Goal: Communication & Community: Answer question/provide support

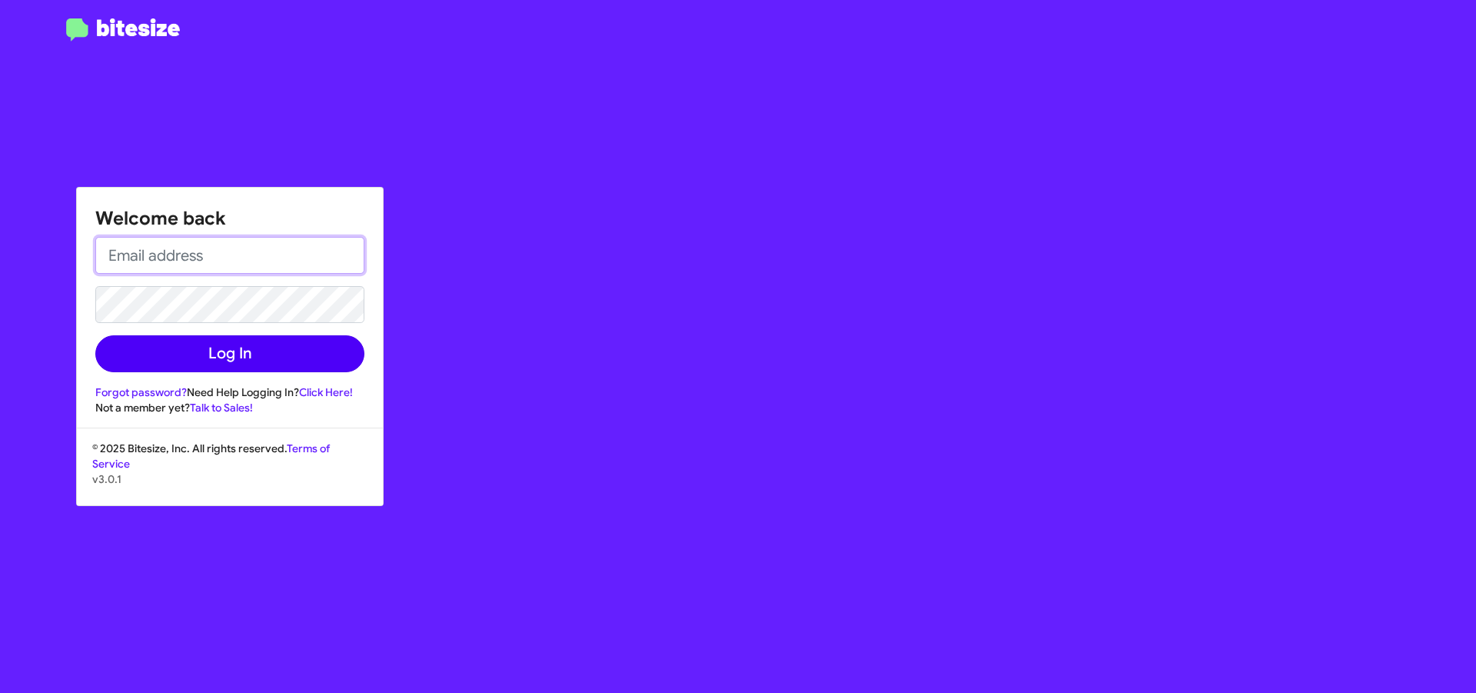
type input "[EMAIL_ADDRESS][DOMAIN_NAME]"
click at [256, 357] on button "Log In" at bounding box center [229, 353] width 269 height 37
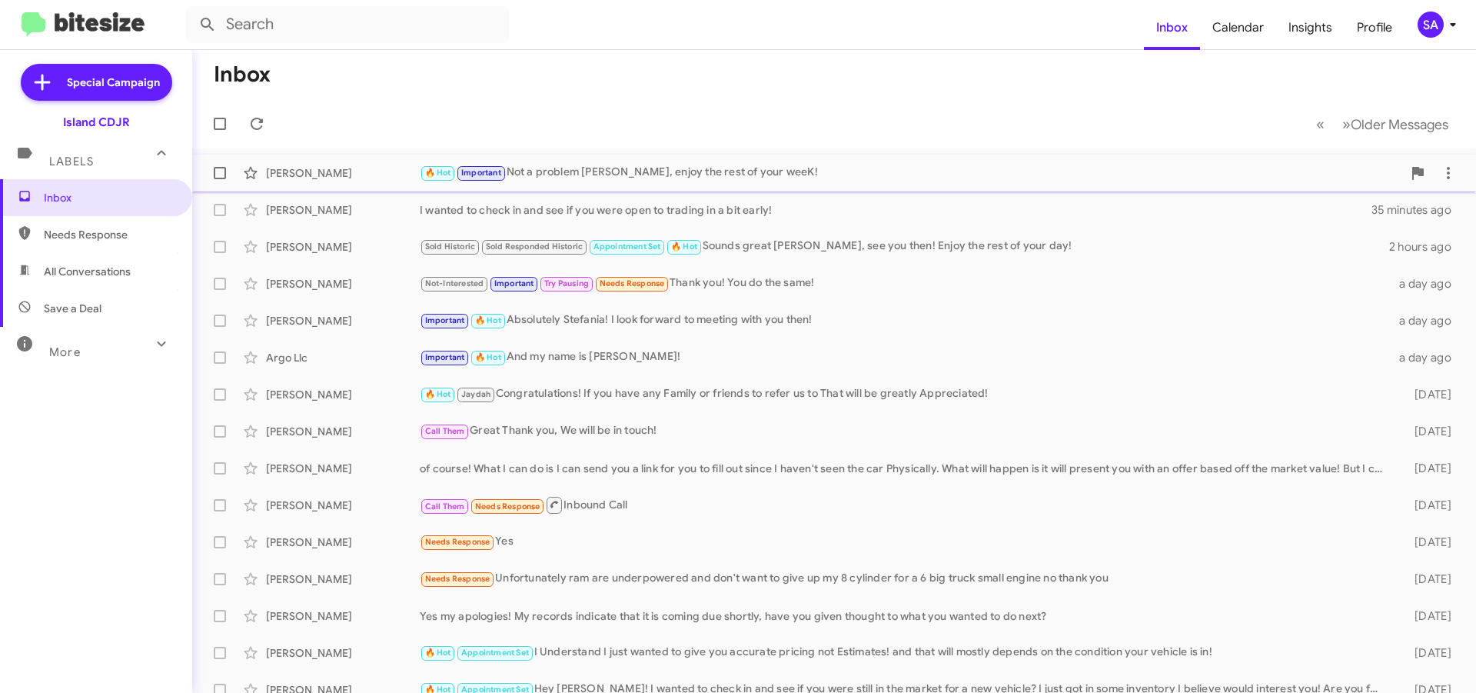
click at [339, 168] on div "[PERSON_NAME]" at bounding box center [343, 172] width 154 height 15
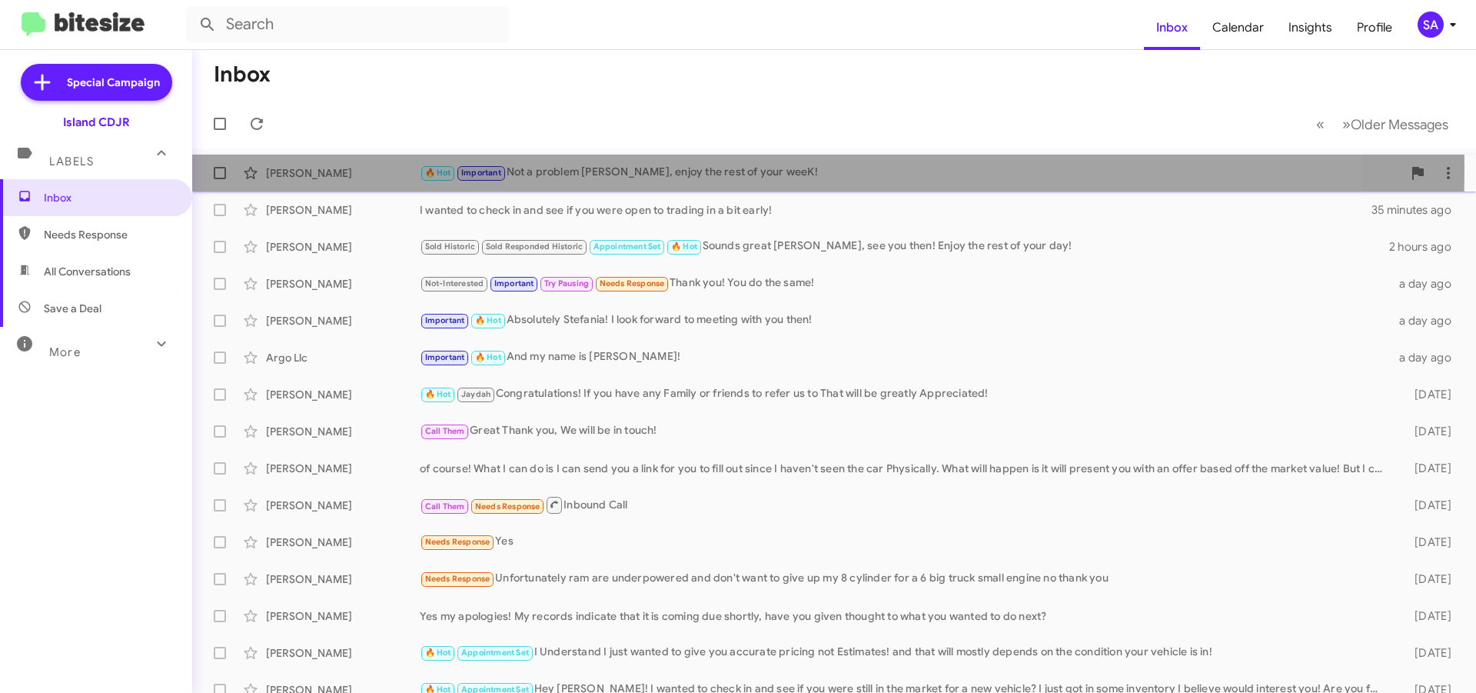
click at [339, 168] on div "[PERSON_NAME]" at bounding box center [343, 172] width 154 height 15
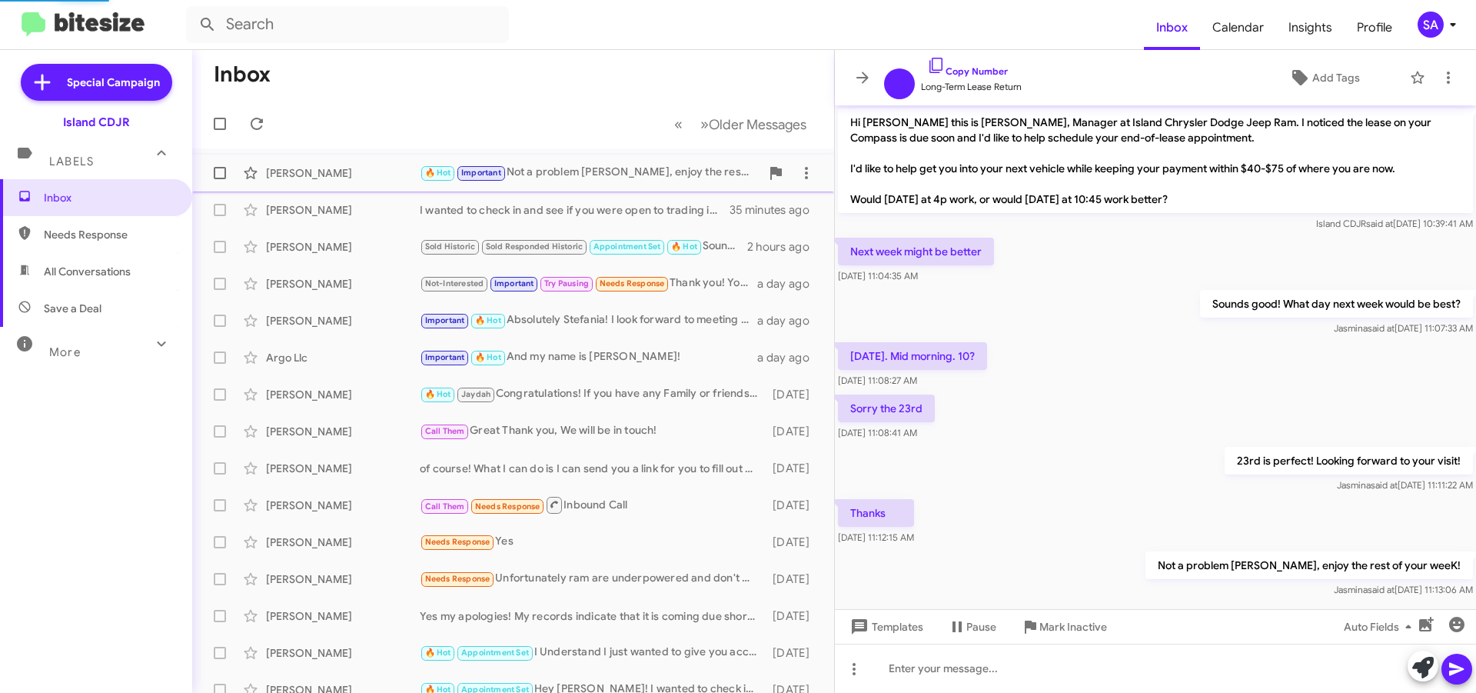
scroll to position [22, 0]
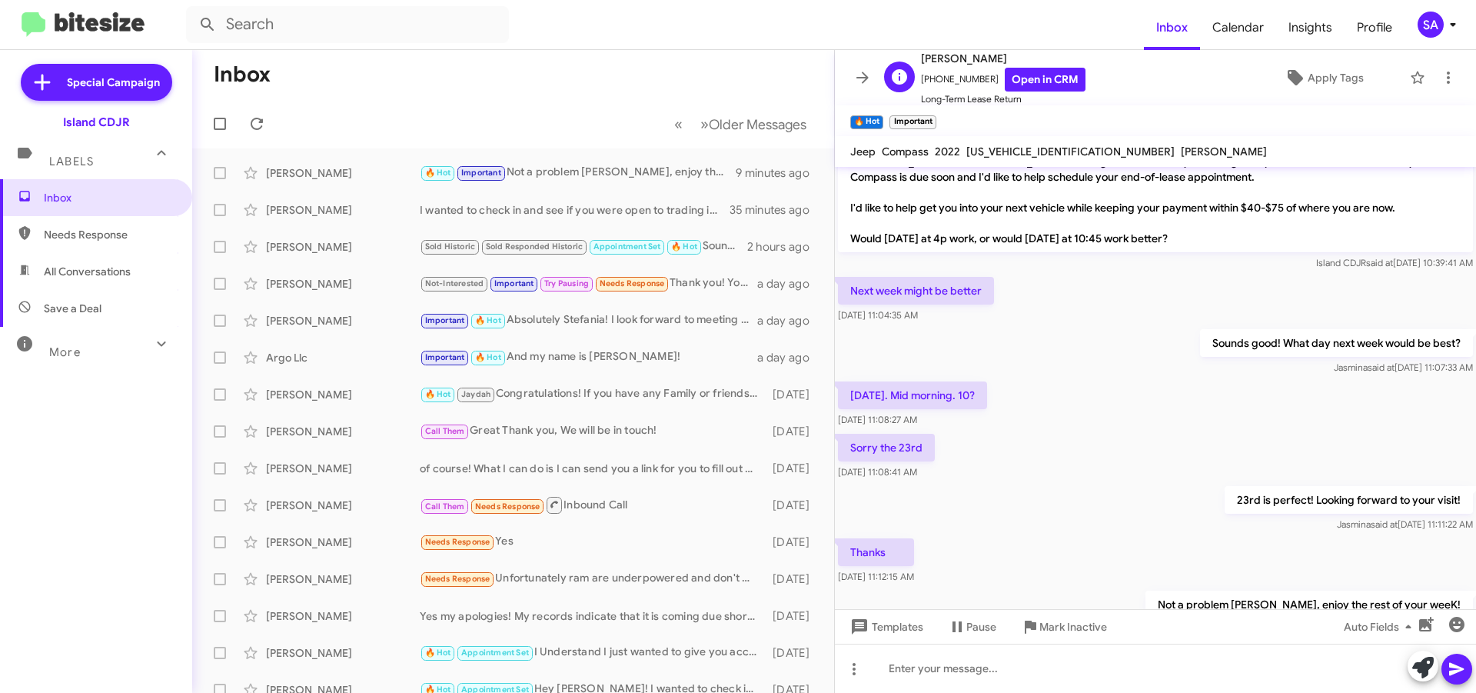
click at [948, 78] on span "[PHONE_NUMBER] Open in CRM" at bounding box center [1003, 80] width 165 height 24
copy span "[PHONE_NUMBER]"
click at [1110, 334] on div "Sounds good! What day next week would be best? [PERSON_NAME] said at [DATE] 11:…" at bounding box center [1155, 352] width 641 height 52
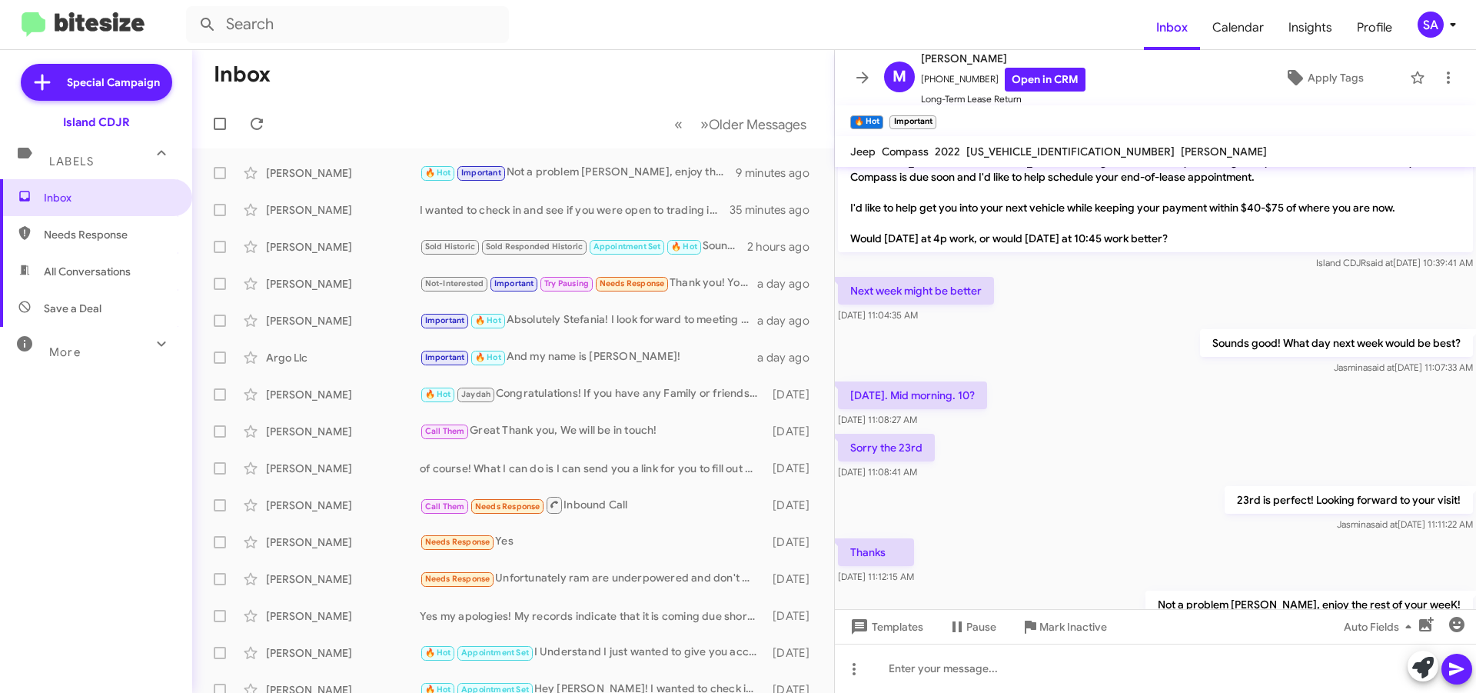
click at [1110, 334] on div "Sounds good! What day next week would be best? [PERSON_NAME] said at [DATE] 11:…" at bounding box center [1155, 352] width 641 height 52
click at [1158, 426] on div "[DATE]. Mid morning. 10? [DATE] 11:08:27 AM" at bounding box center [1155, 404] width 641 height 52
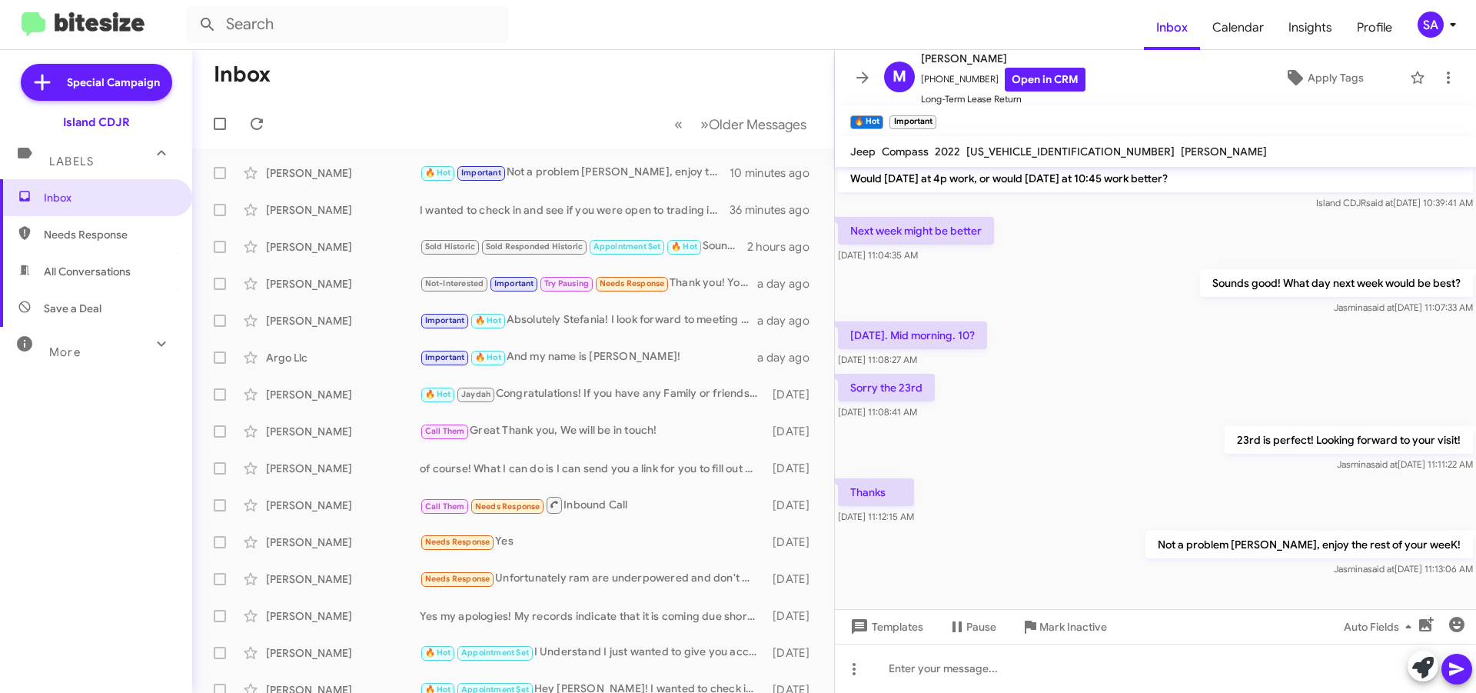
scroll to position [84, 0]
click at [434, 219] on div "[PERSON_NAME] I wanted to check in and see if you were open to trading in a bit…" at bounding box center [513, 210] width 617 height 31
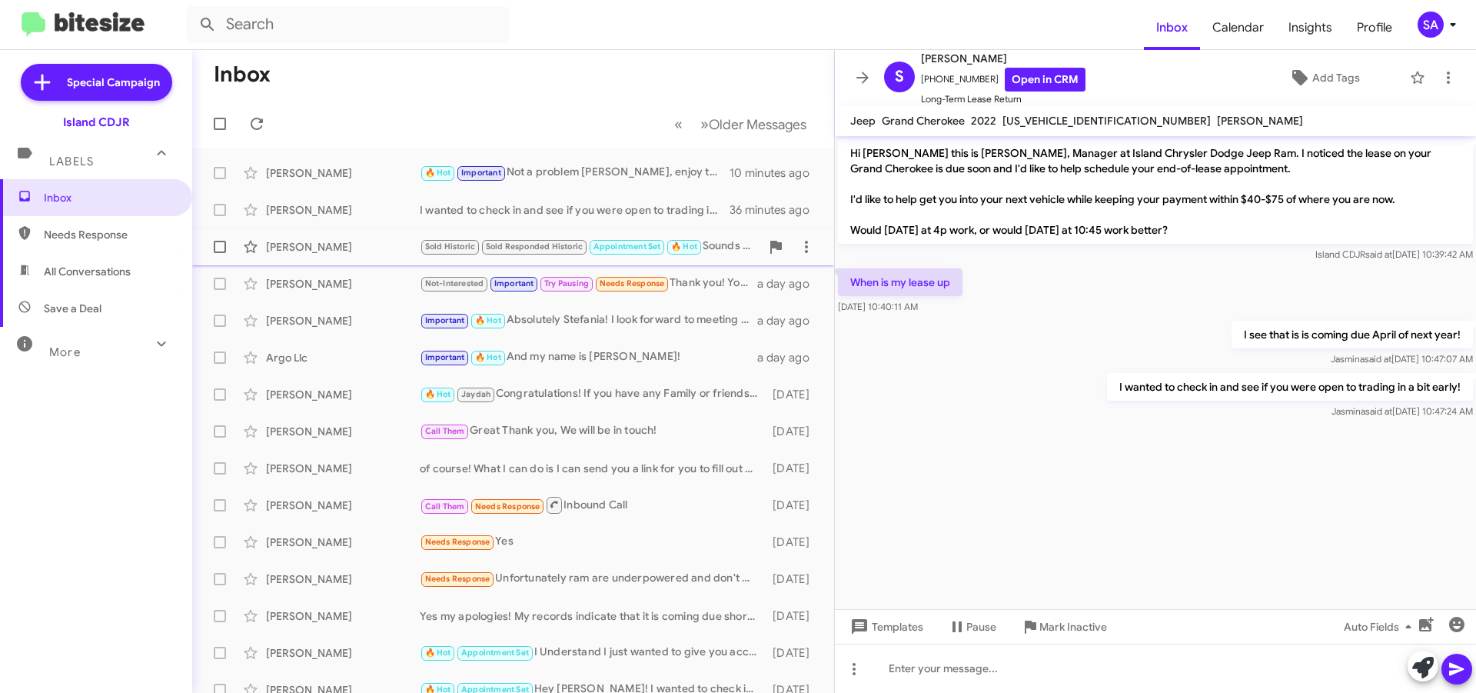
click at [351, 246] on div "[PERSON_NAME]" at bounding box center [343, 246] width 154 height 15
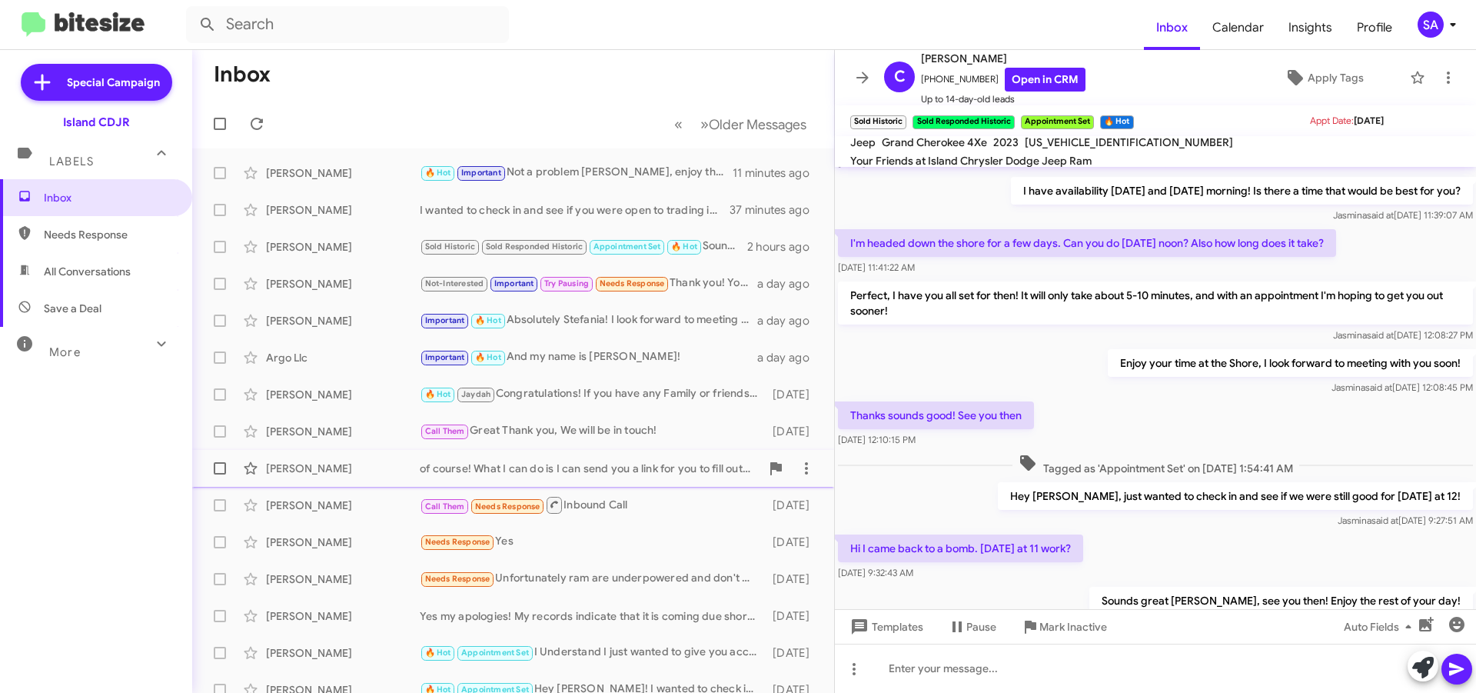
scroll to position [537, 0]
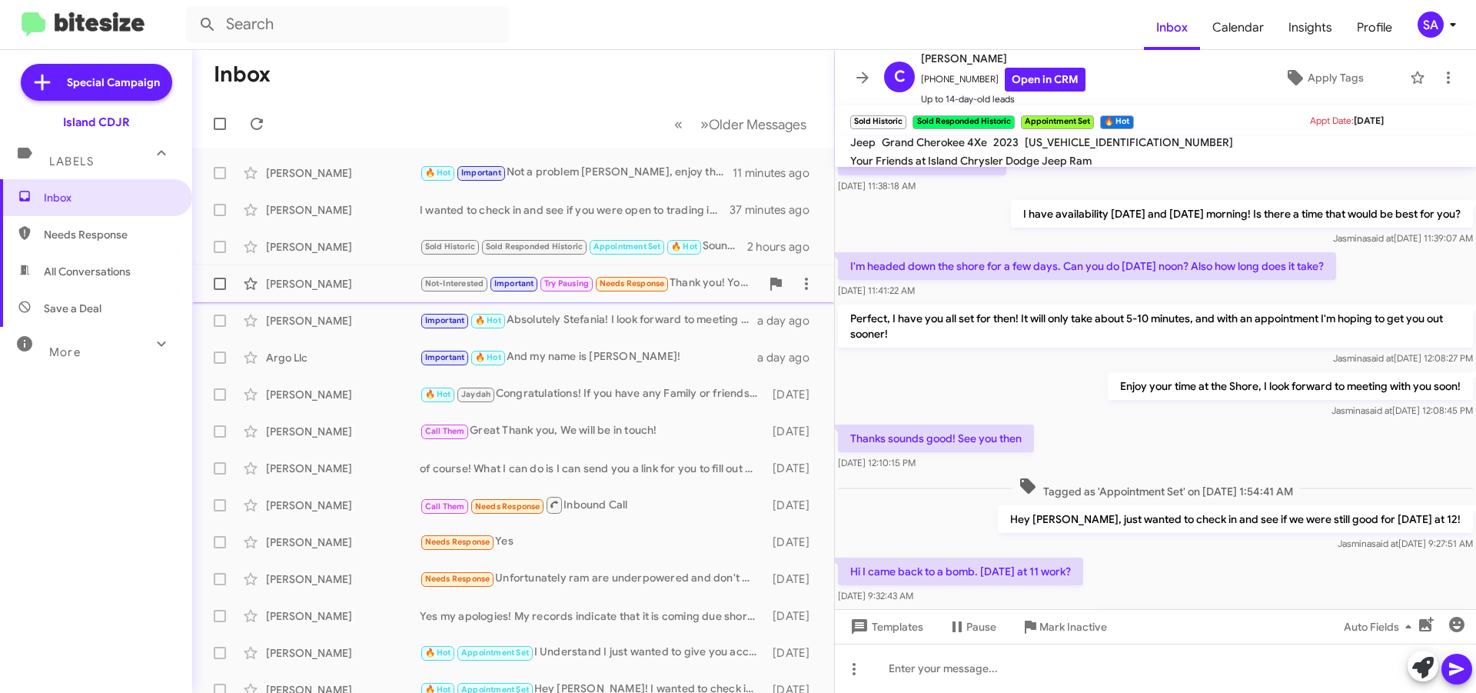
click at [351, 294] on div "[PERSON_NAME] Not-Interested Important Try Pausing Needs Response Thank you! Yo…" at bounding box center [513, 283] width 617 height 31
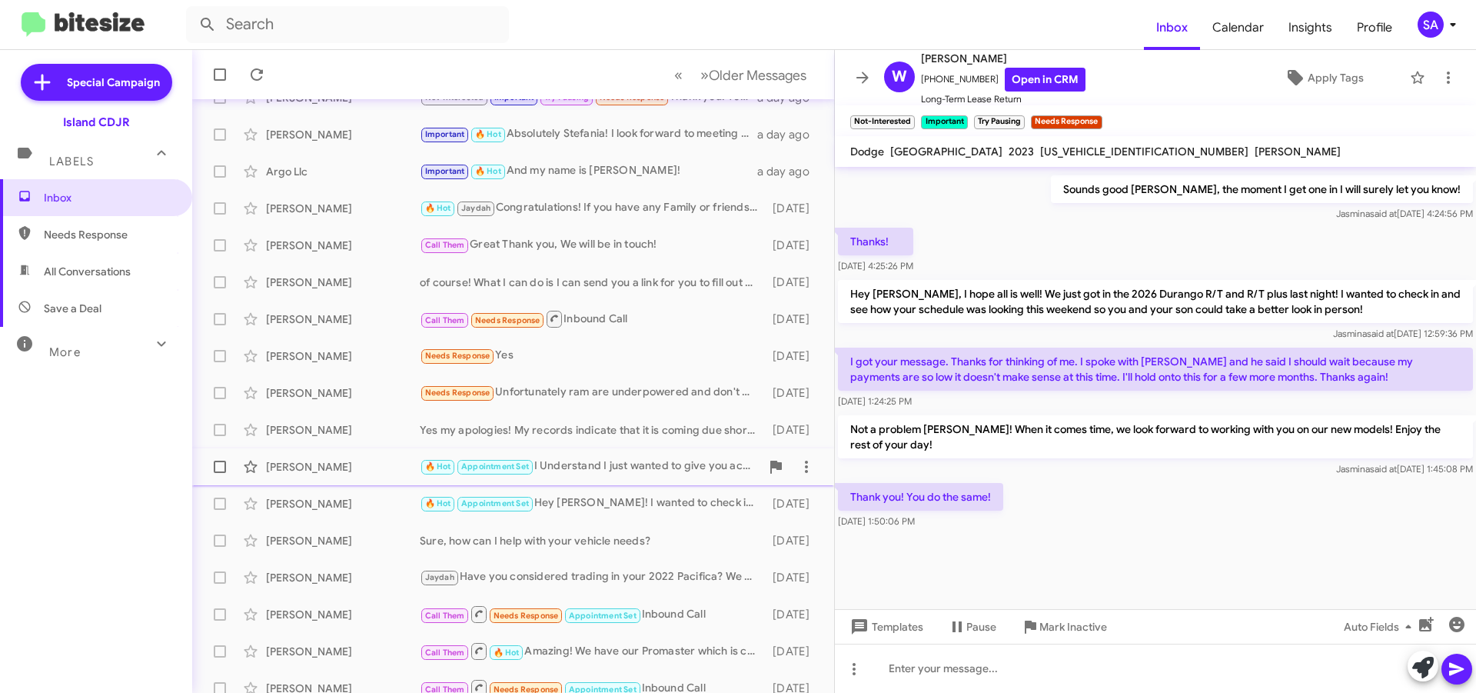
scroll to position [200, 0]
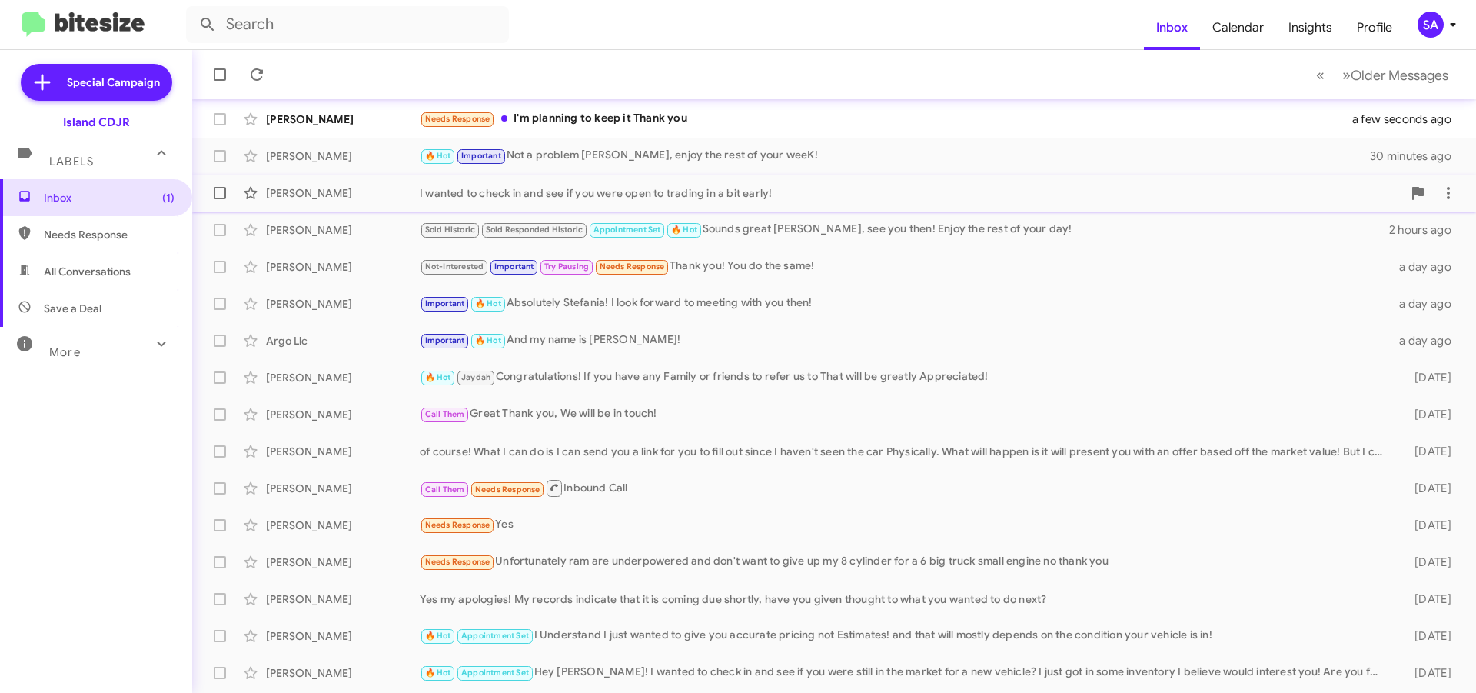
scroll to position [77, 0]
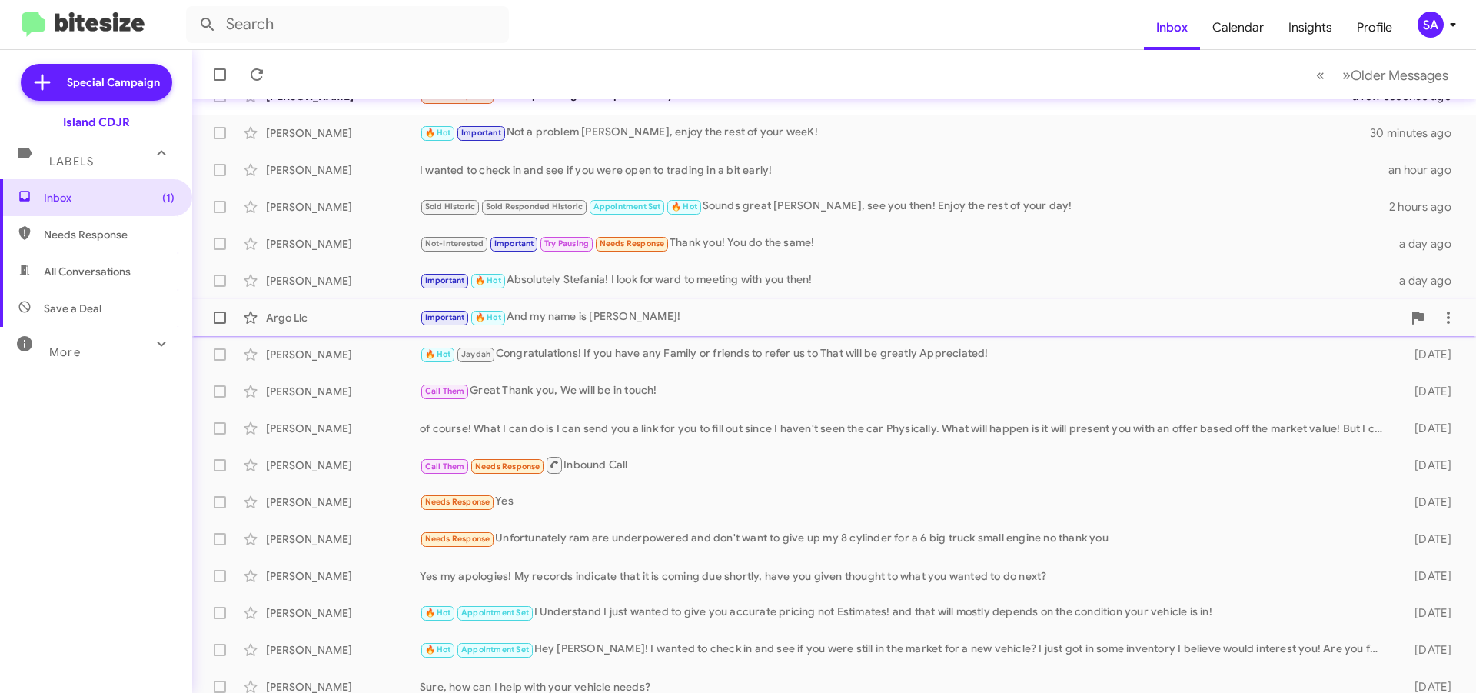
click at [288, 315] on div "Argo Llc" at bounding box center [343, 317] width 154 height 15
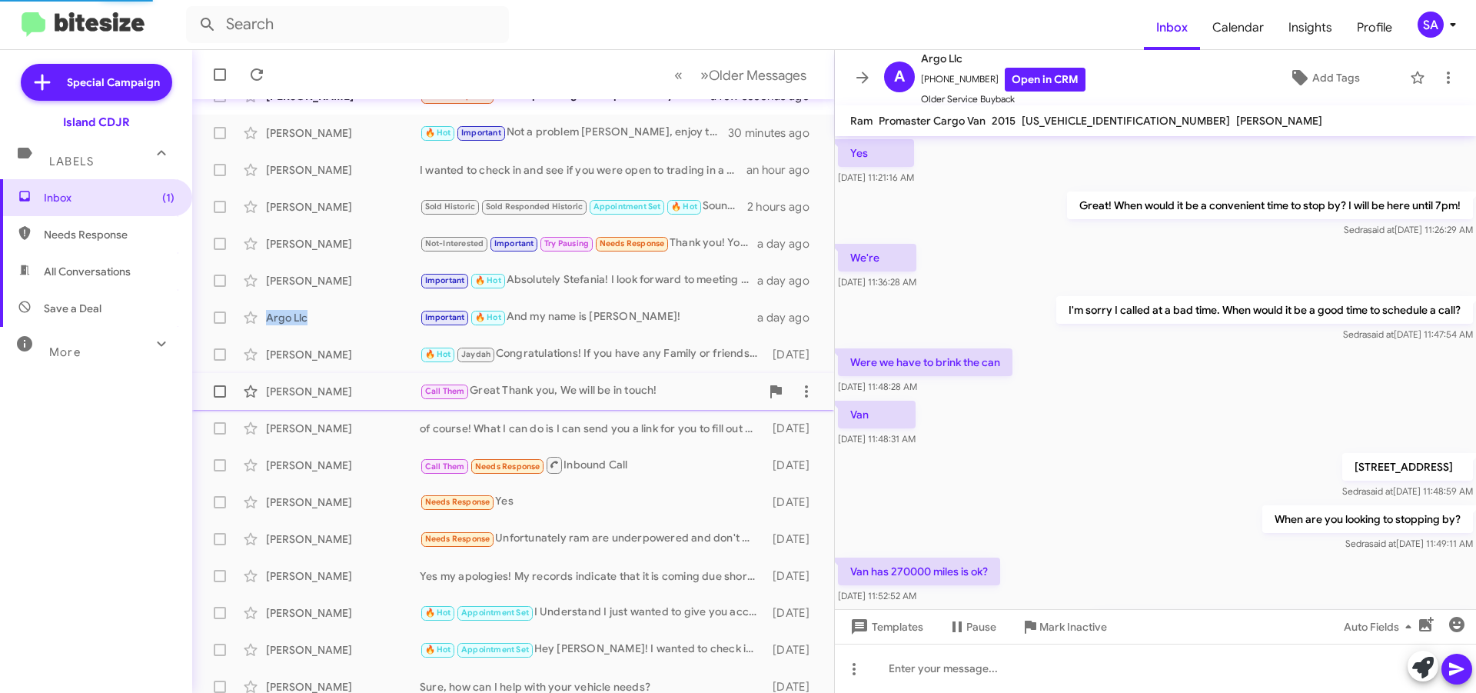
scroll to position [619, 0]
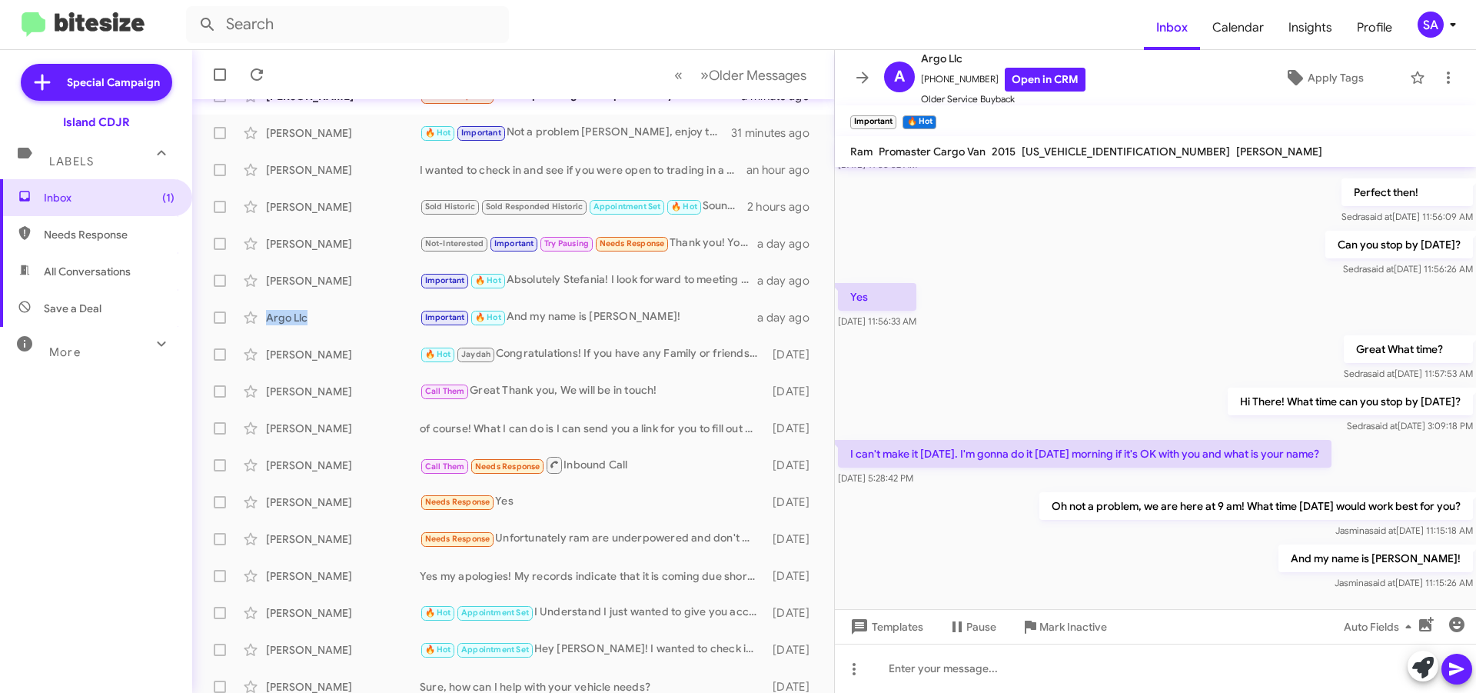
click at [58, 274] on span "All Conversations" at bounding box center [87, 271] width 87 height 15
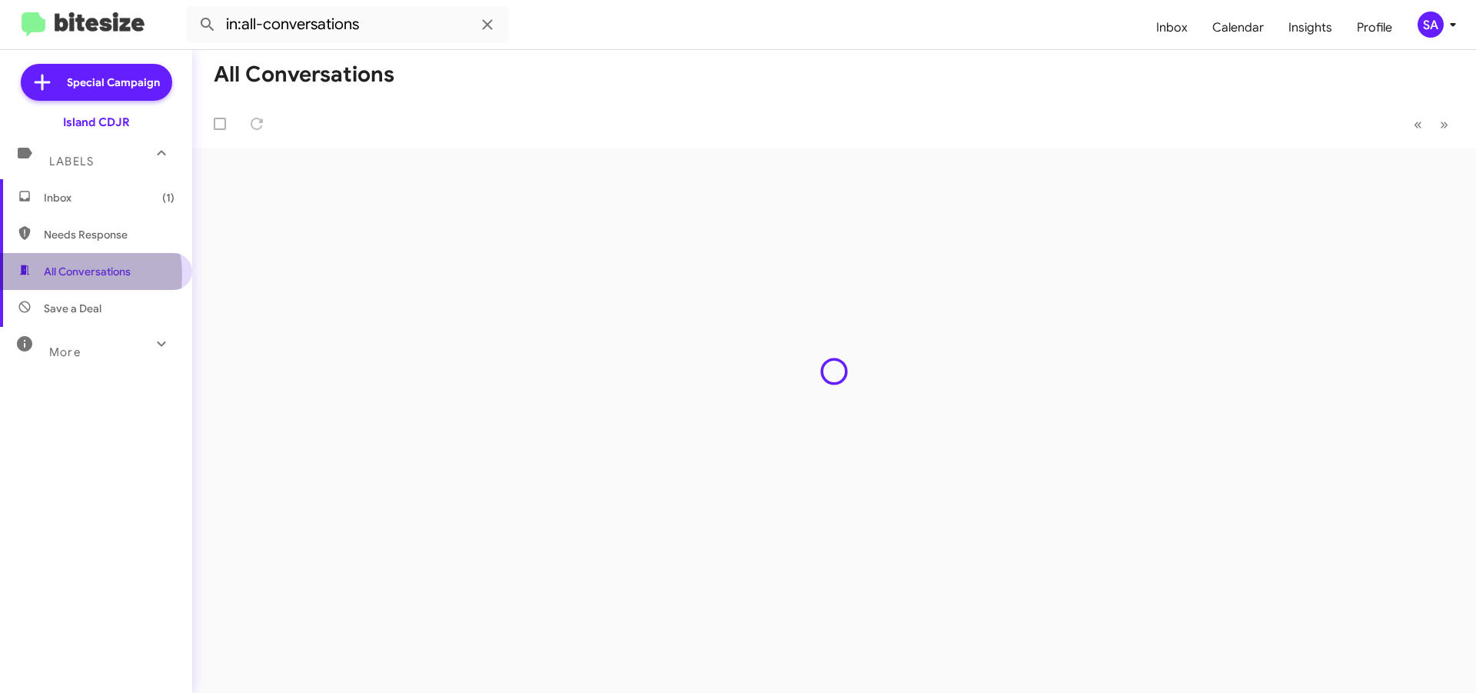
click at [58, 274] on span "All Conversations" at bounding box center [87, 271] width 87 height 15
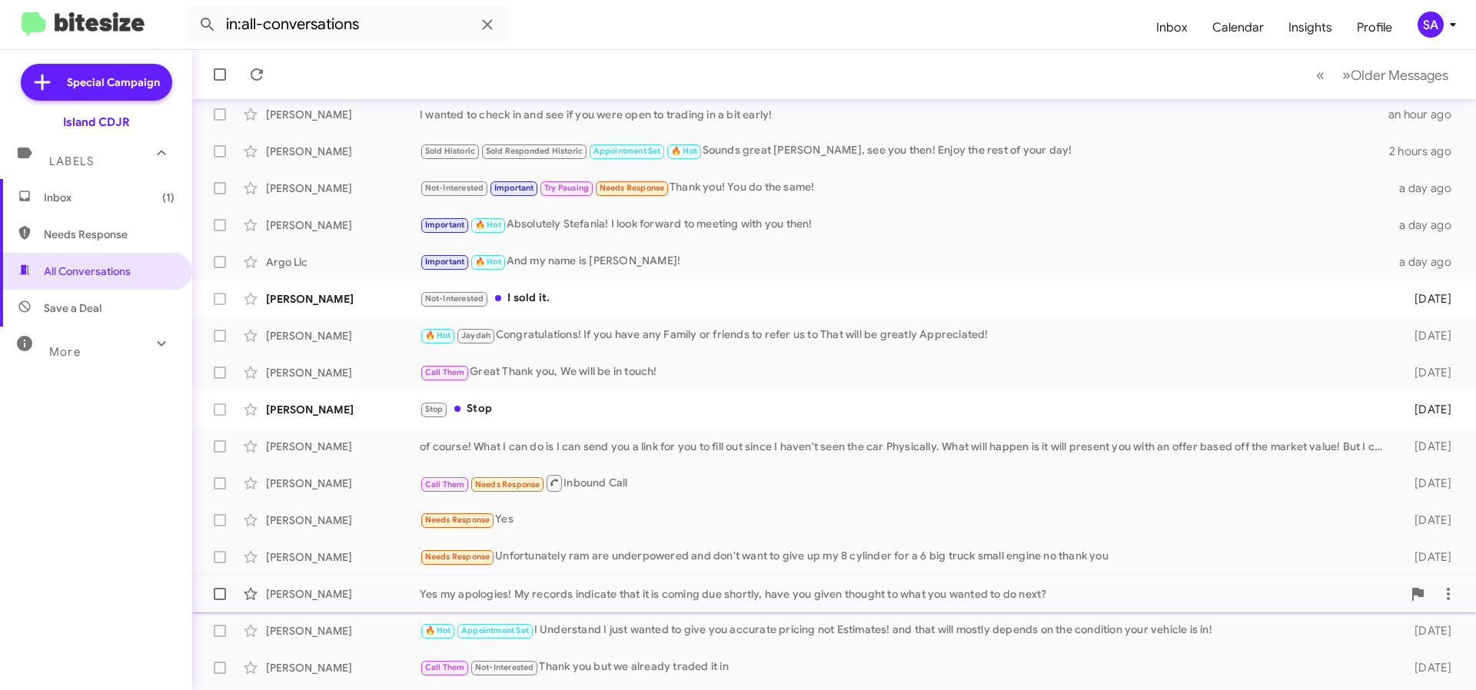
scroll to position [202, 0]
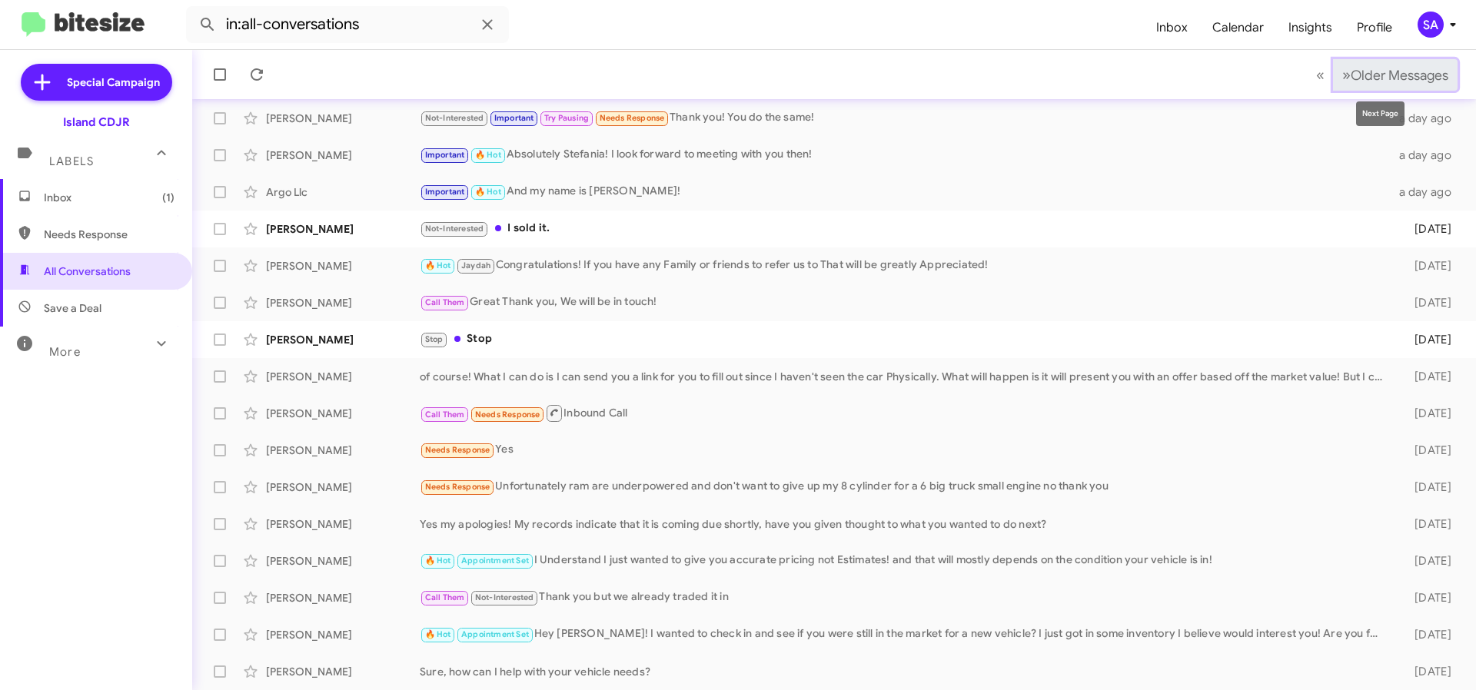
click at [1351, 69] on span "Older Messages" at bounding box center [1400, 75] width 98 height 17
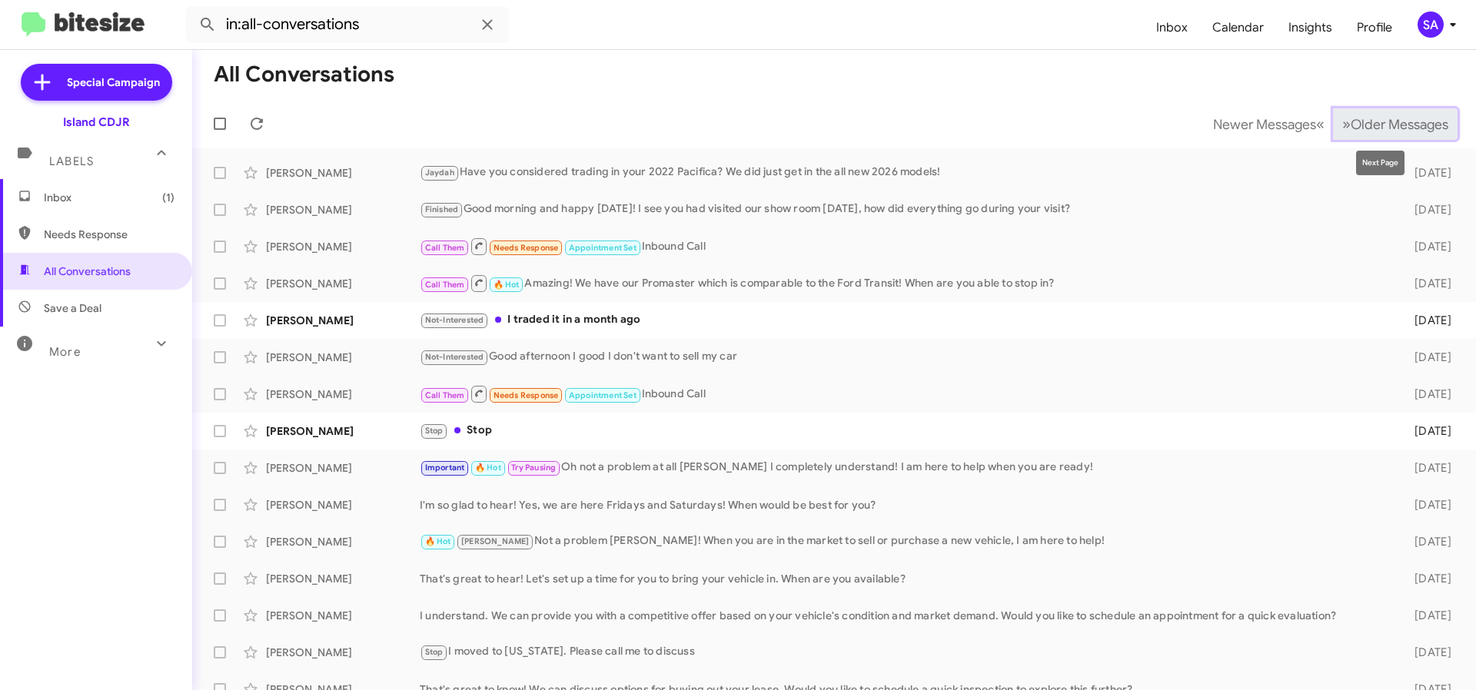
click at [1351, 125] on span "Older Messages" at bounding box center [1400, 124] width 98 height 17
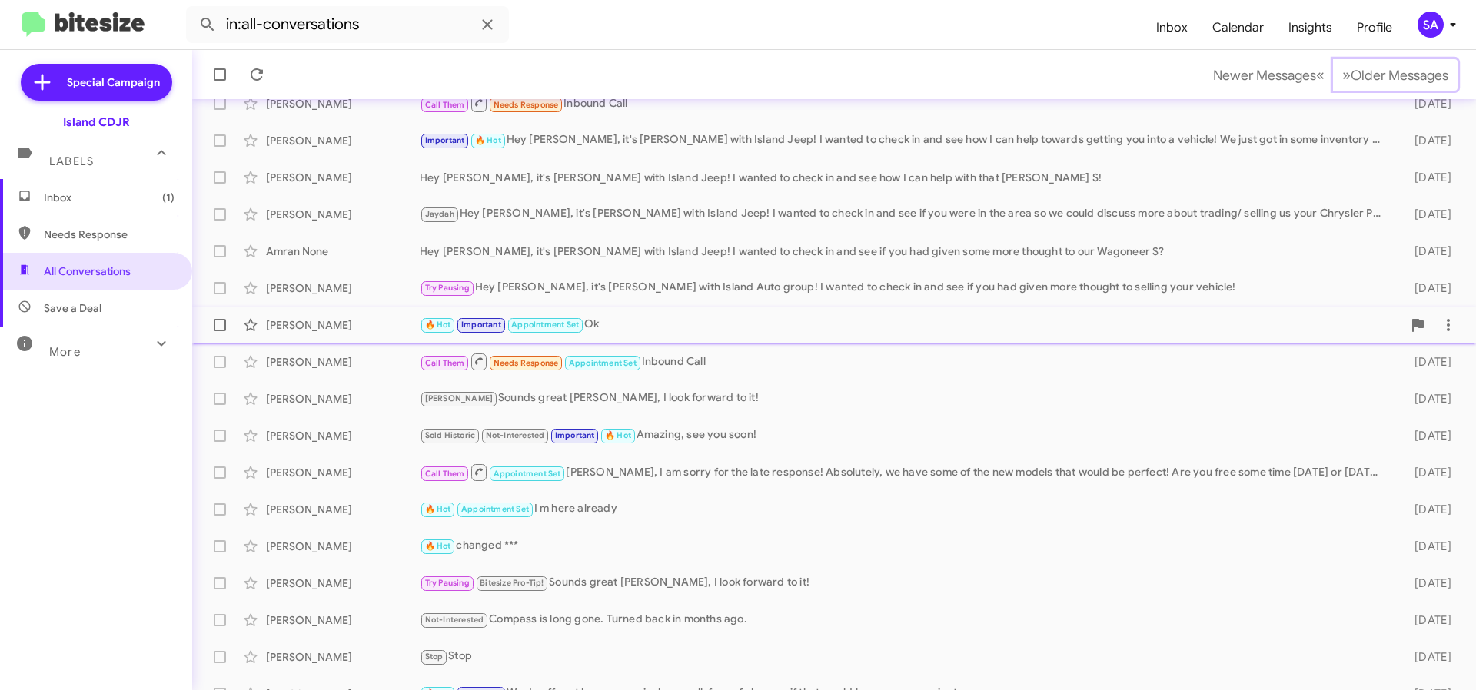
scroll to position [202, 0]
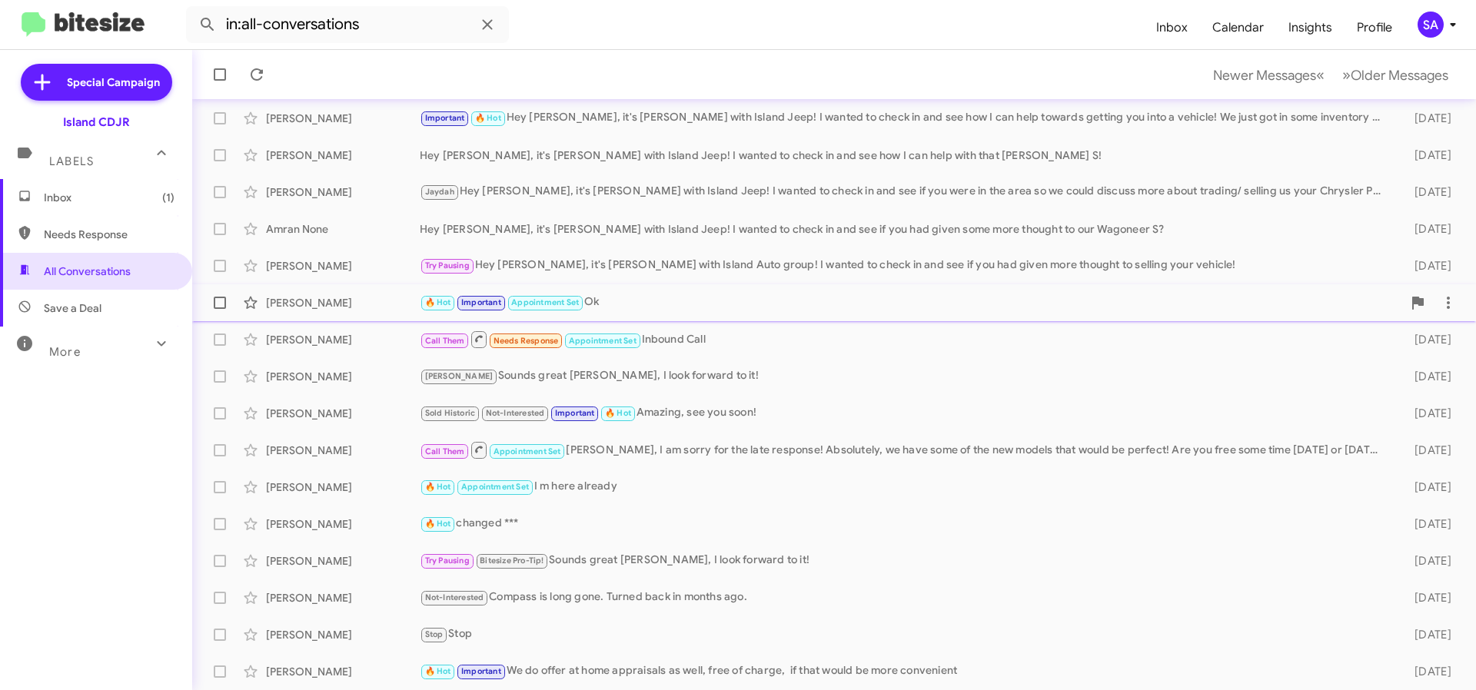
click at [667, 307] on div "🔥 Hot Important Appointment Set Ok" at bounding box center [911, 303] width 983 height 18
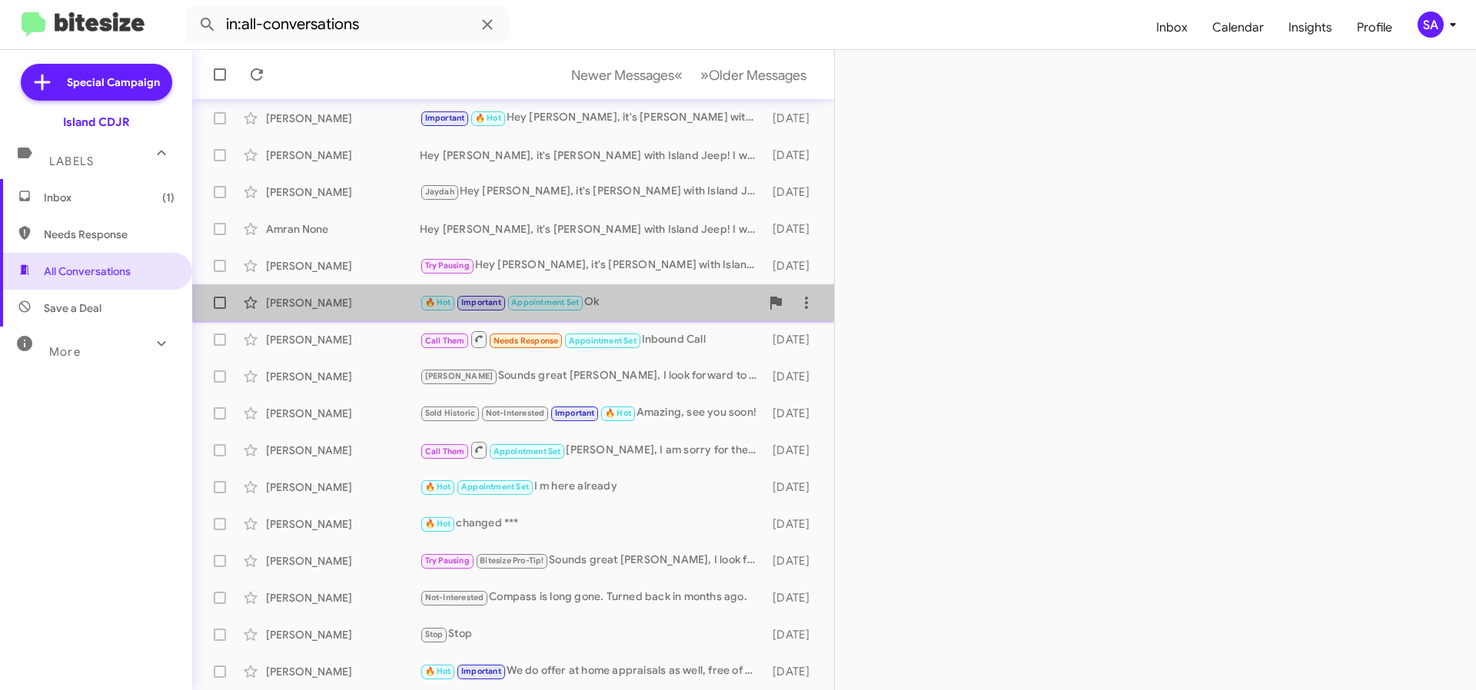
click at [667, 307] on div "🔥 Hot Important Appointment Set Ok" at bounding box center [590, 303] width 341 height 18
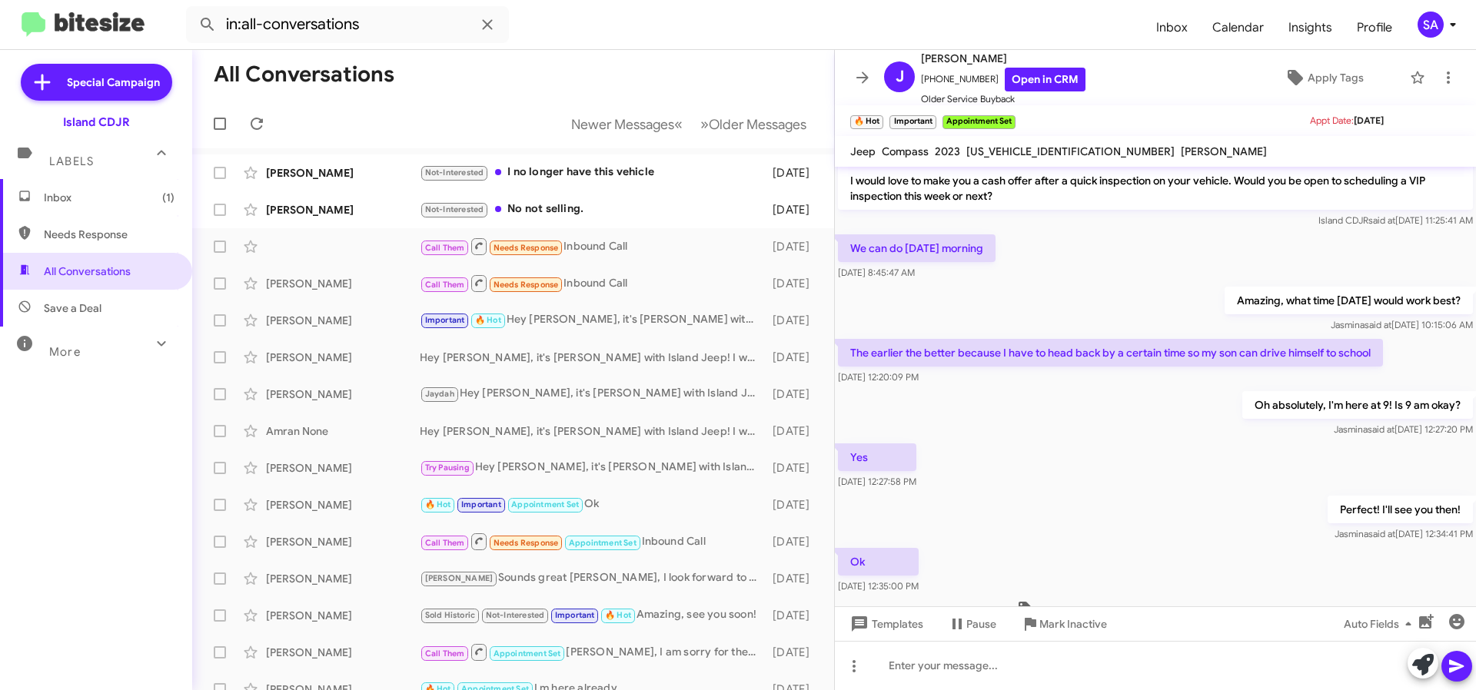
scroll to position [202, 0]
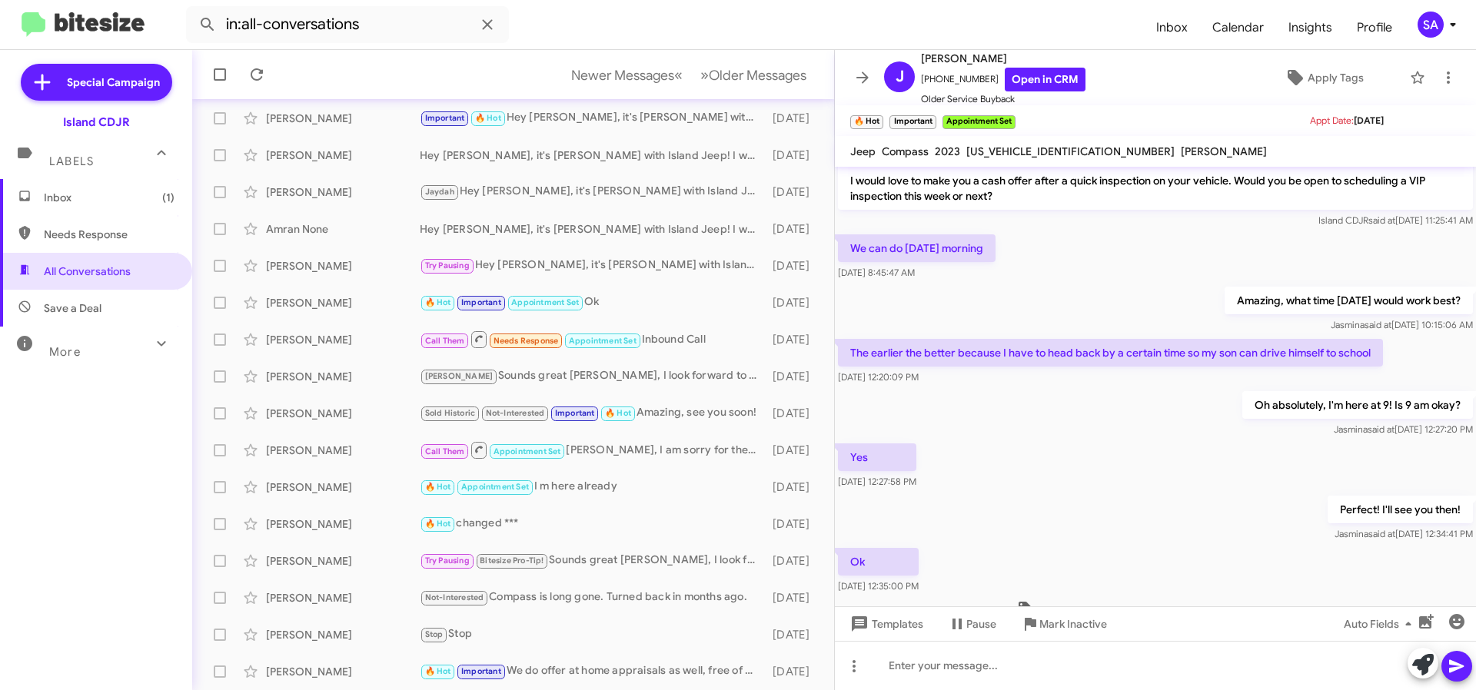
click at [145, 298] on span "Save a Deal" at bounding box center [96, 308] width 192 height 37
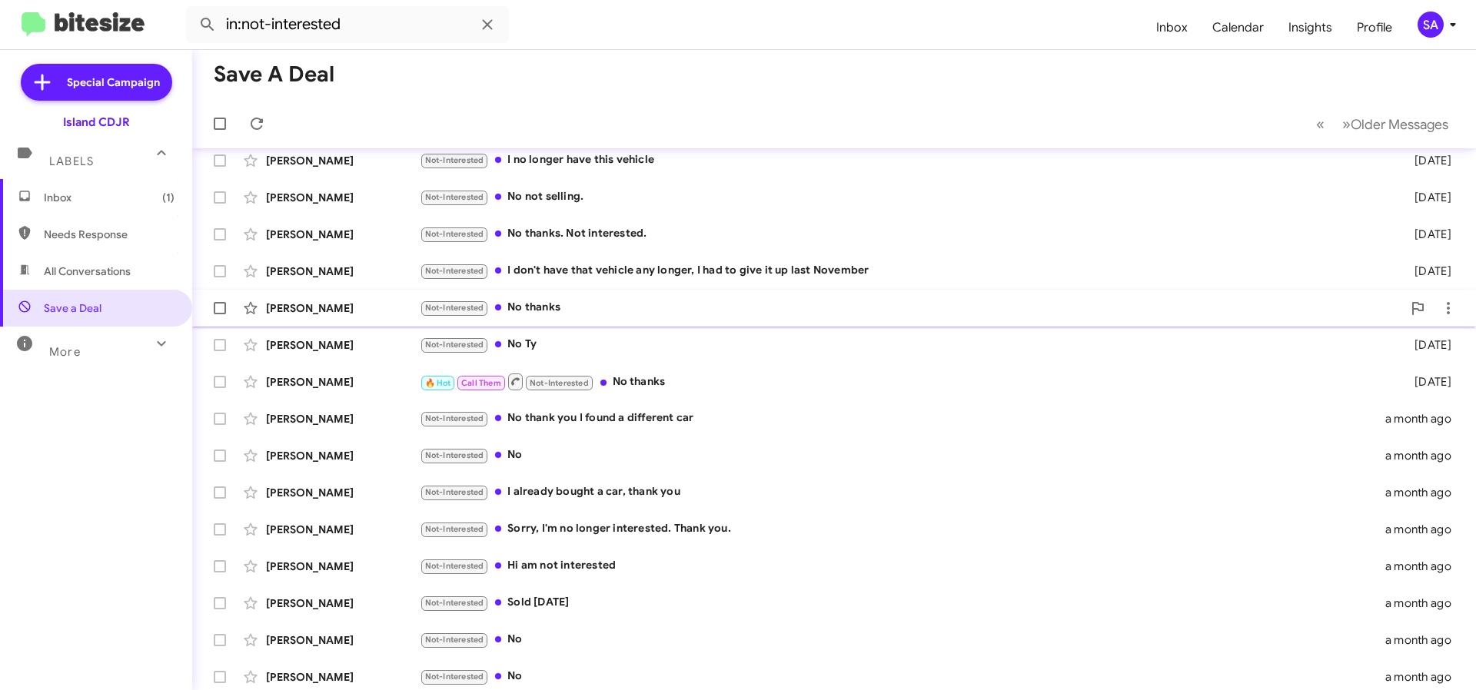
scroll to position [125, 0]
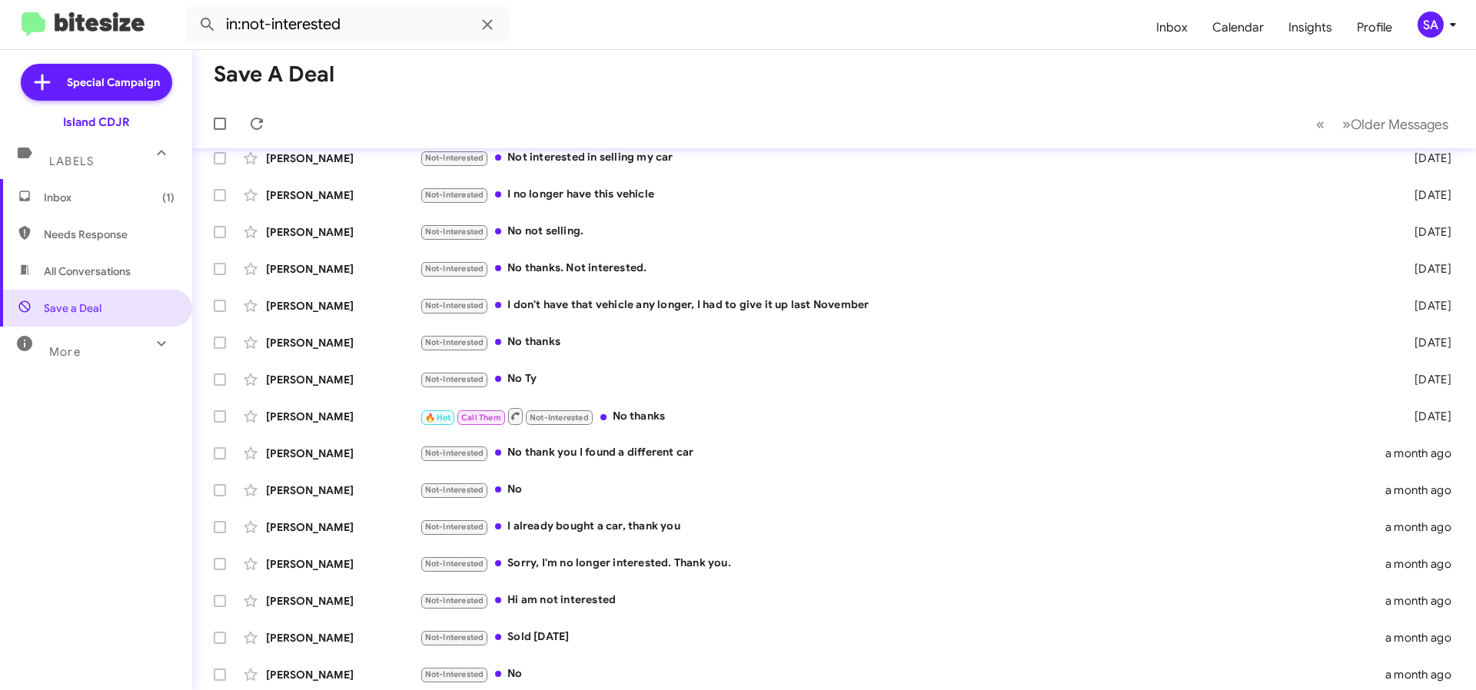
click at [127, 281] on span "All Conversations" at bounding box center [96, 271] width 192 height 37
type input "in:all-conversations"
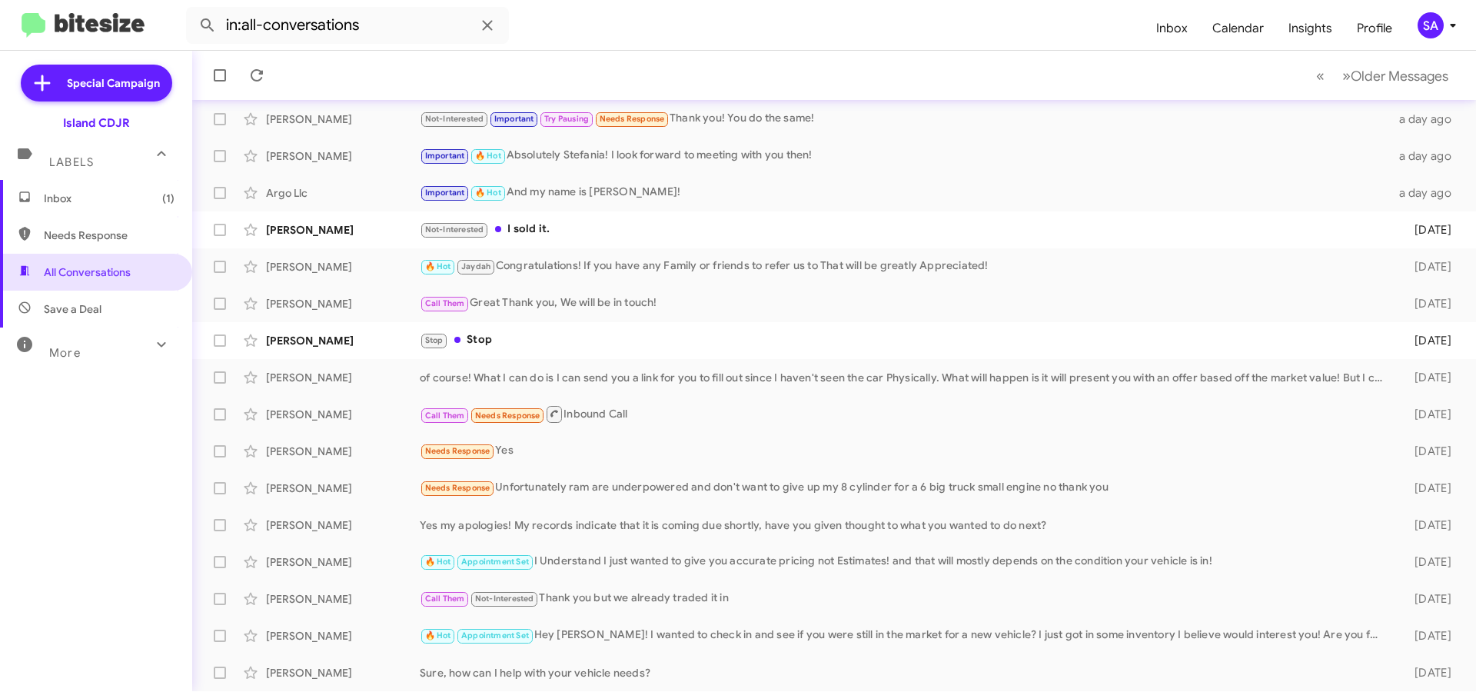
scroll to position [201, 0]
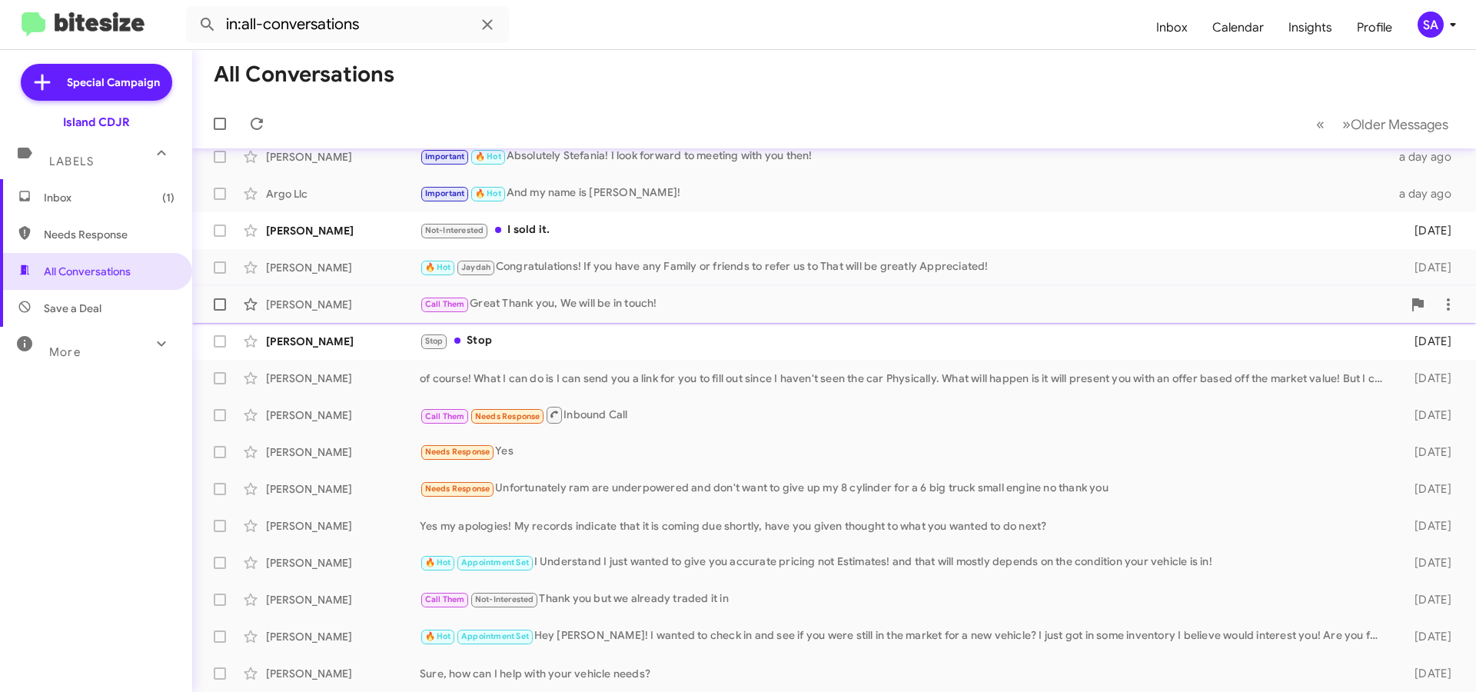
click at [330, 302] on div "[PERSON_NAME]" at bounding box center [343, 304] width 154 height 15
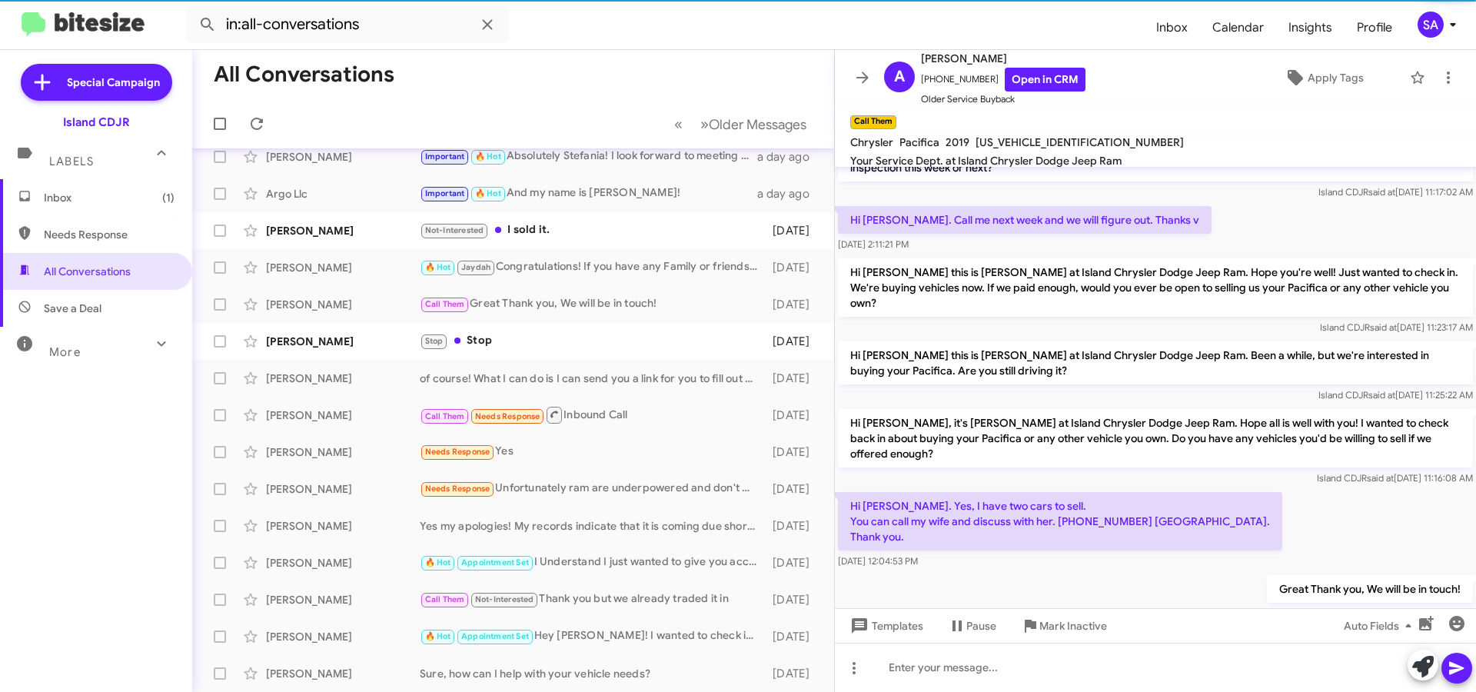
scroll to position [177, 0]
